Goal: Task Accomplishment & Management: Use online tool/utility

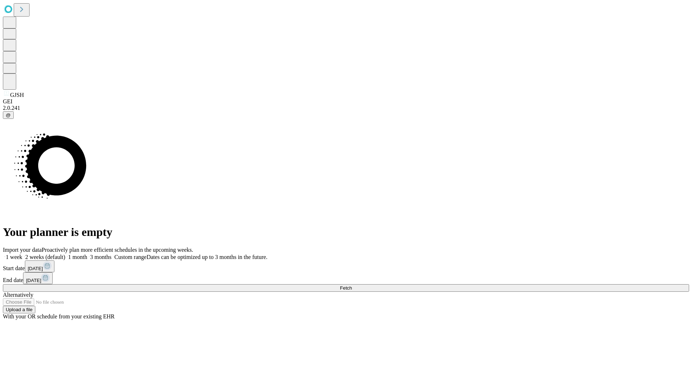
click at [352, 286] on span "Fetch" at bounding box center [346, 288] width 12 height 5
